Goal: Navigation & Orientation: Find specific page/section

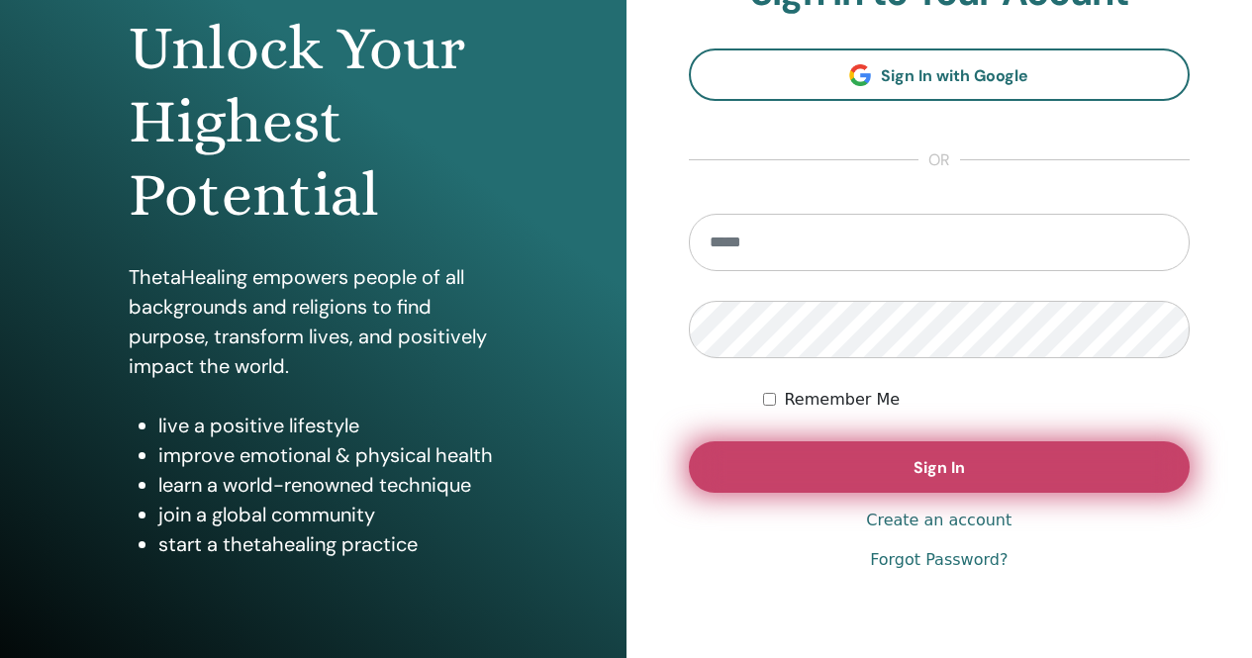
scroll to position [292, 0]
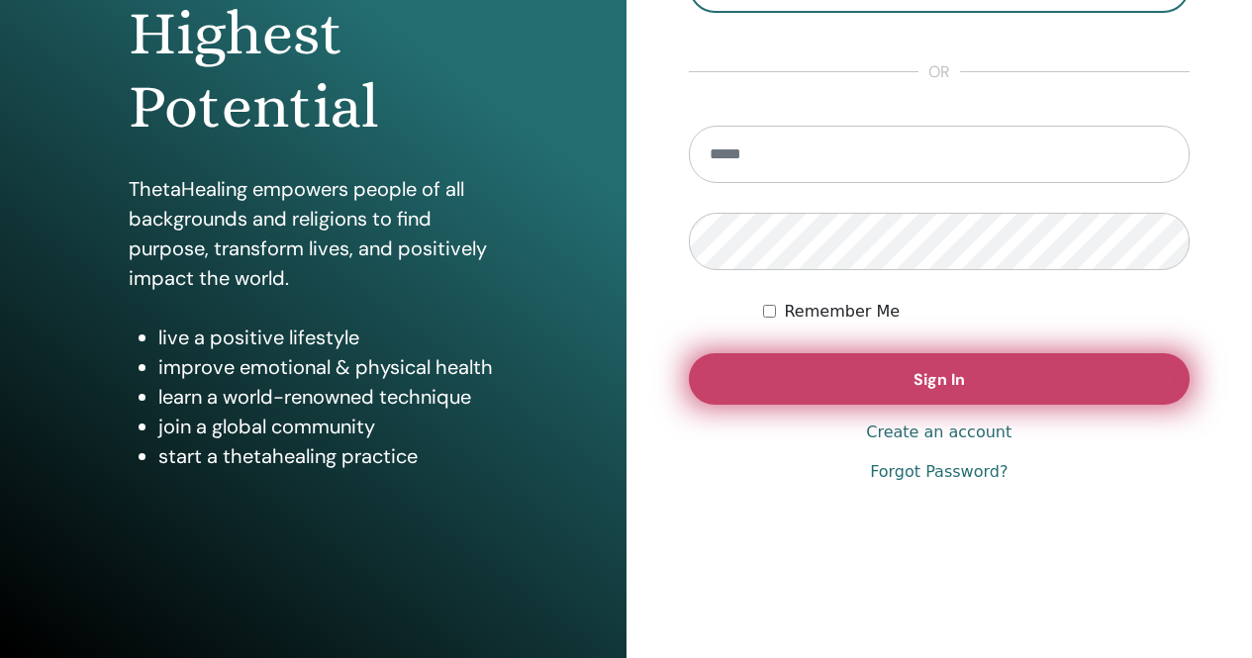
type input "**********"
click at [903, 384] on button "Sign In" at bounding box center [940, 378] width 502 height 51
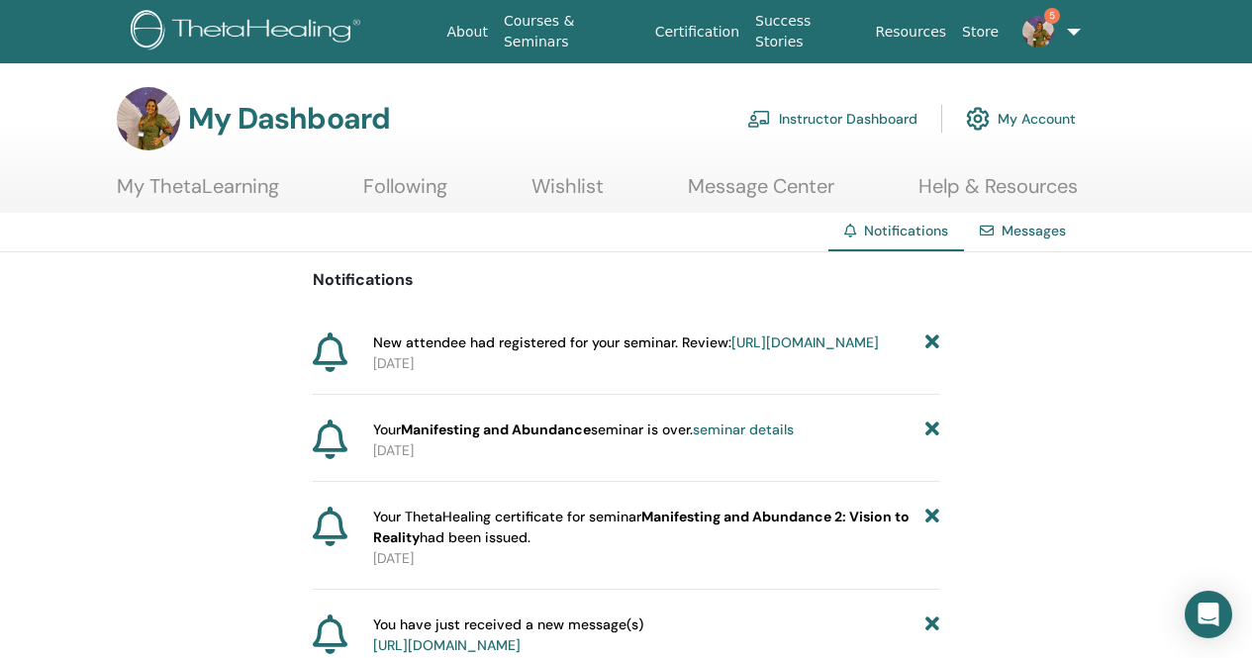
click at [731, 351] on link "[URL][DOMAIN_NAME]" at bounding box center [804, 343] width 147 height 18
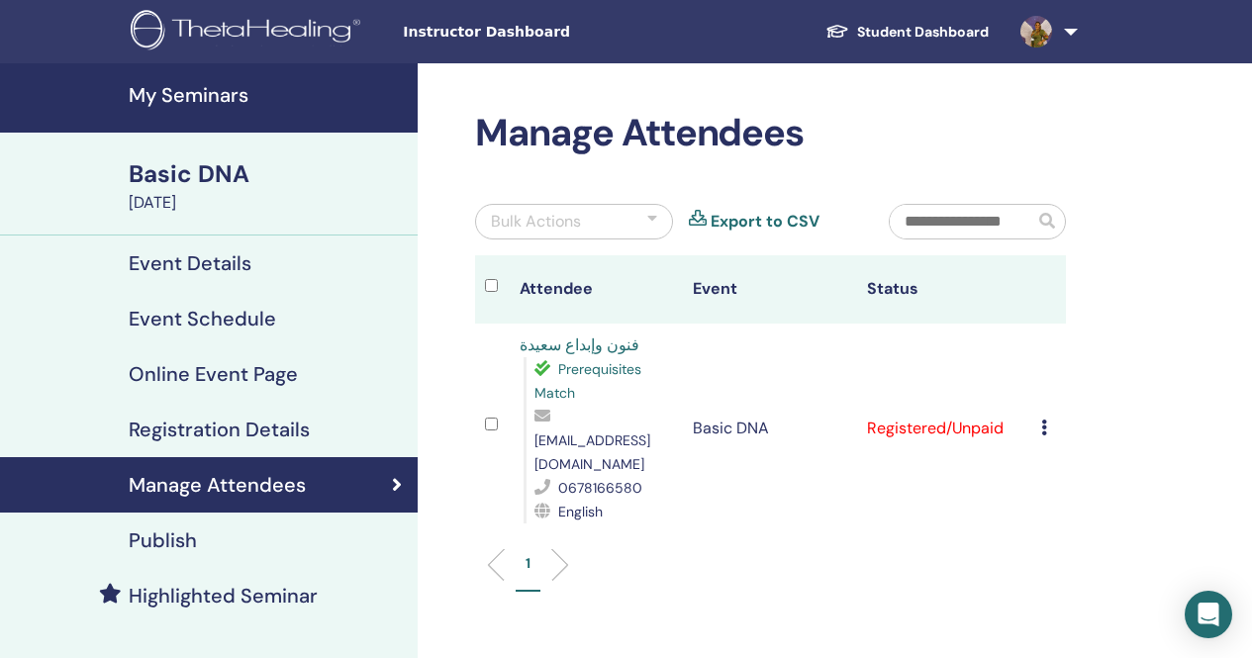
click at [237, 307] on h4 "Event Schedule" at bounding box center [202, 319] width 147 height 24
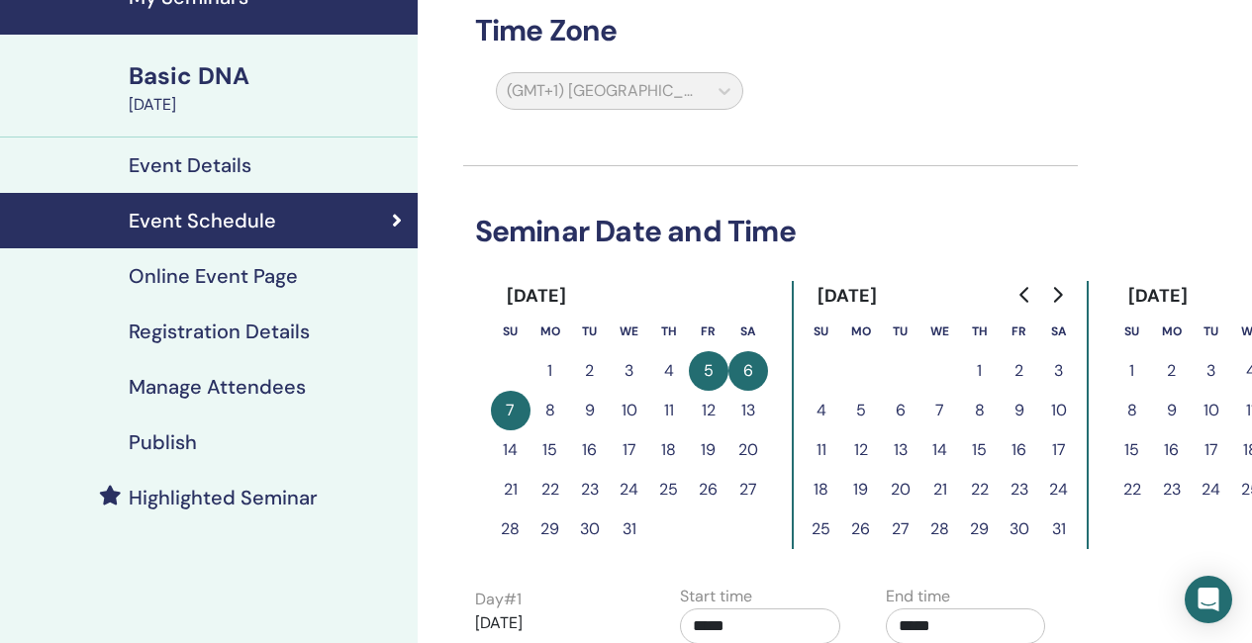
scroll to position [99, 0]
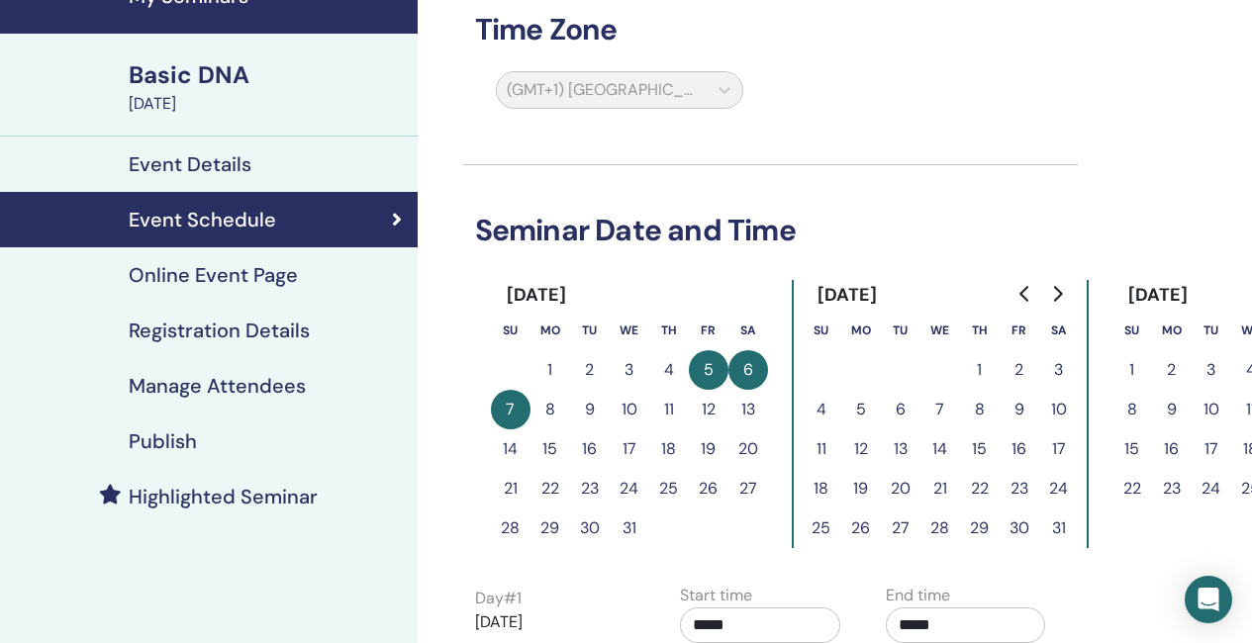
click at [215, 161] on h4 "Event Details" at bounding box center [190, 164] width 123 height 24
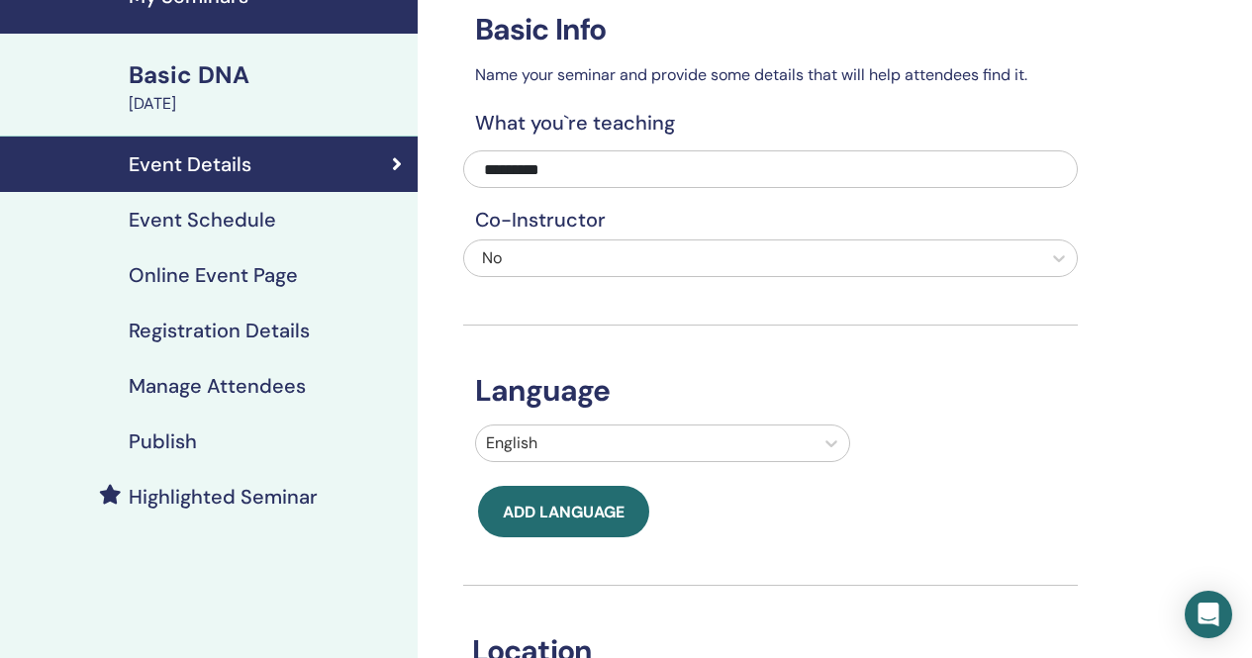
click at [245, 214] on h4 "Event Schedule" at bounding box center [202, 220] width 147 height 24
